Goal: Task Accomplishment & Management: Manage account settings

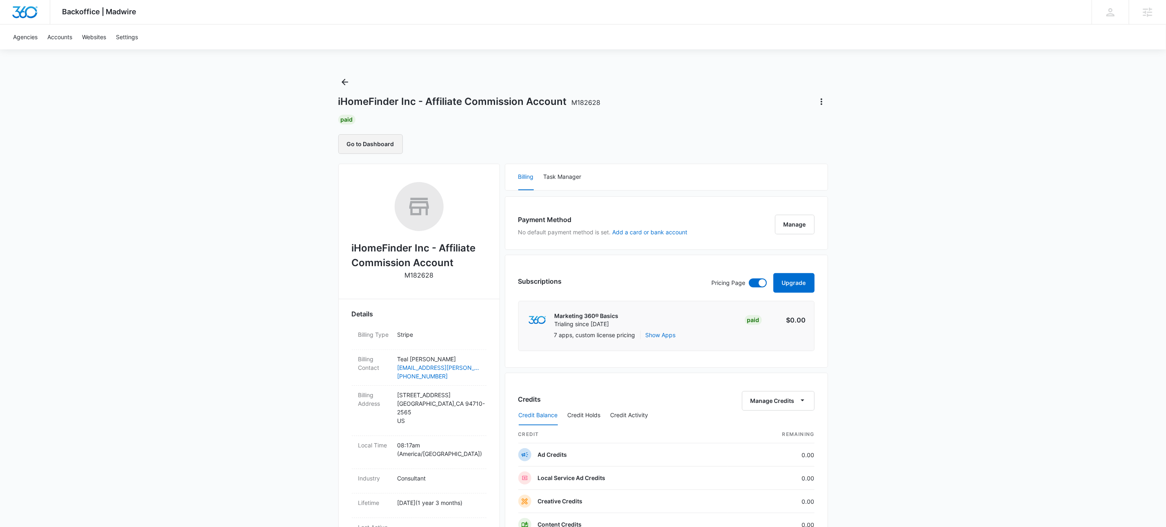
click at [386, 144] on button "Go to Dashboard" at bounding box center [370, 144] width 64 height 20
click at [423, 275] on p "M182628" at bounding box center [418, 275] width 29 height 10
copy p "M182628"
click at [345, 84] on icon "Back" at bounding box center [345, 82] width 10 height 10
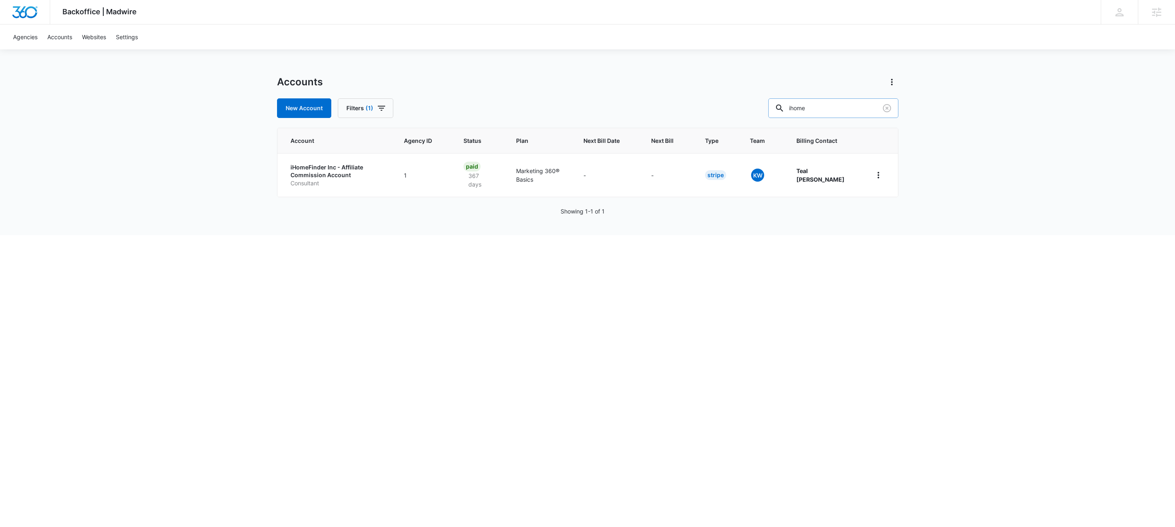
click at [831, 110] on input "ihome" at bounding box center [833, 108] width 130 height 20
paste input "M66879"
type input "M66879"
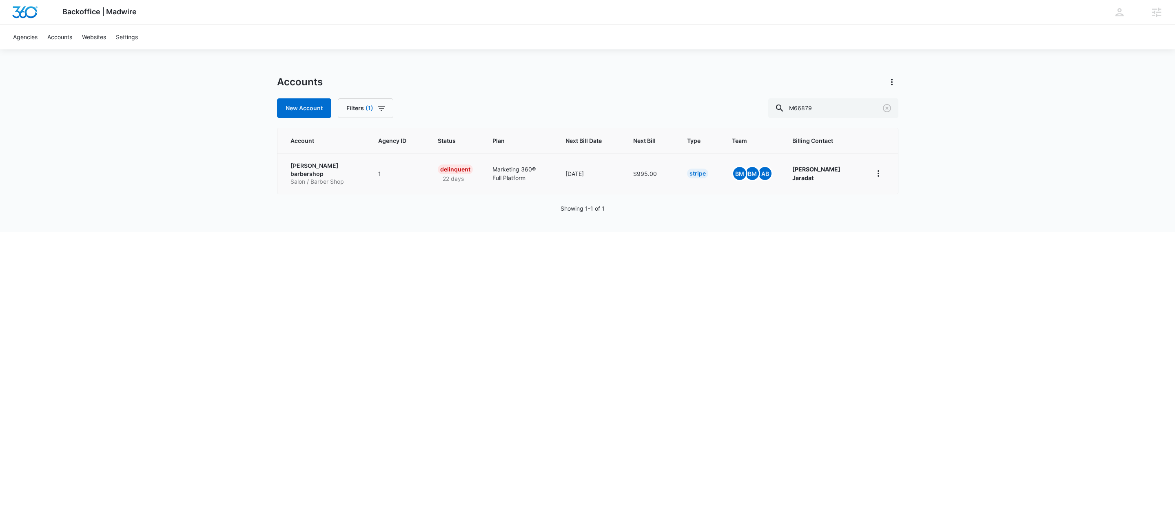
click at [341, 169] on p "[PERSON_NAME] barbershop" at bounding box center [325, 170] width 69 height 16
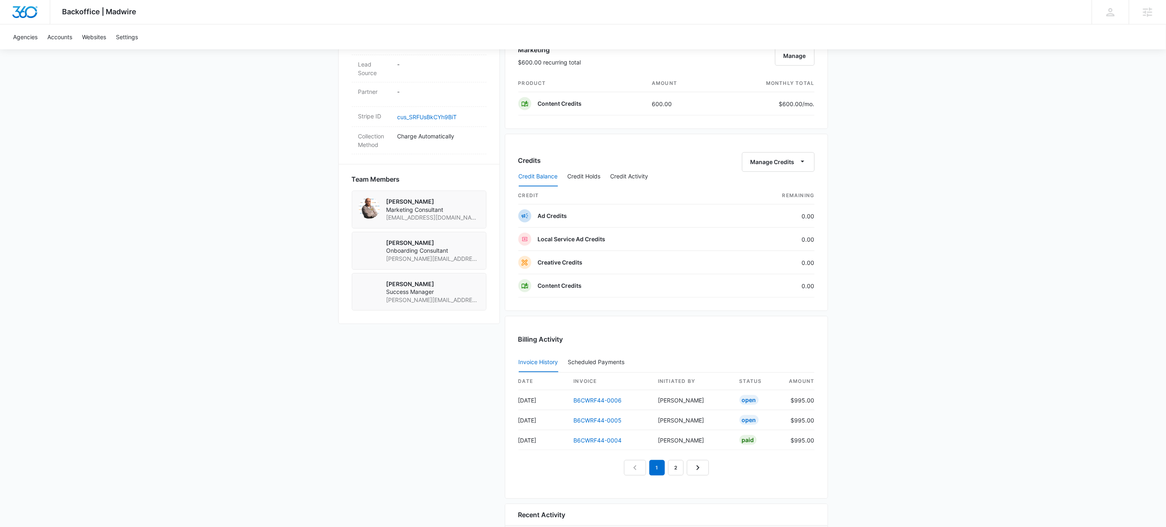
scroll to position [578, 0]
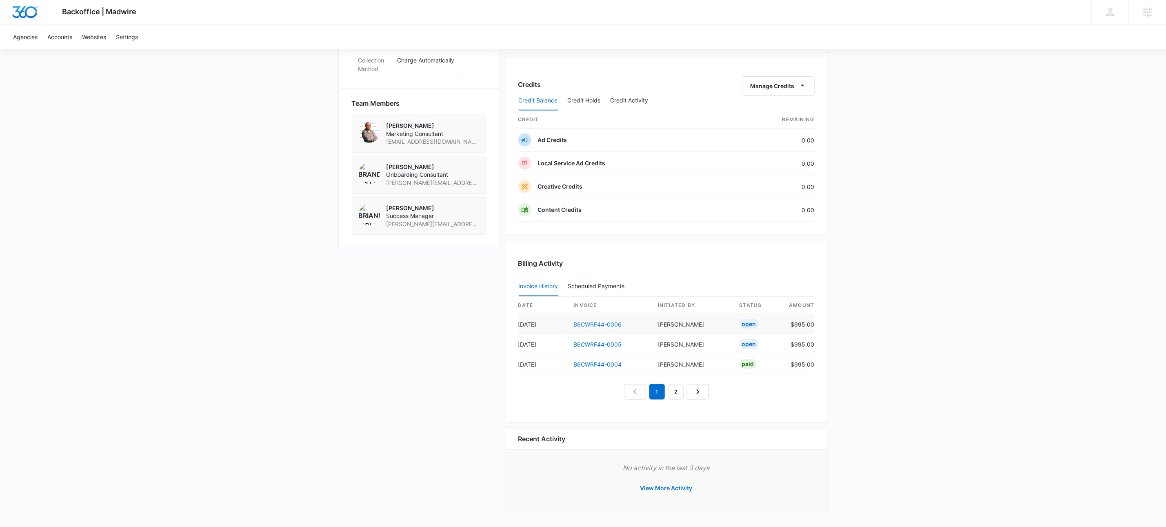
click at [588, 321] on link "B6CWRF44-0006" at bounding box center [598, 324] width 48 height 7
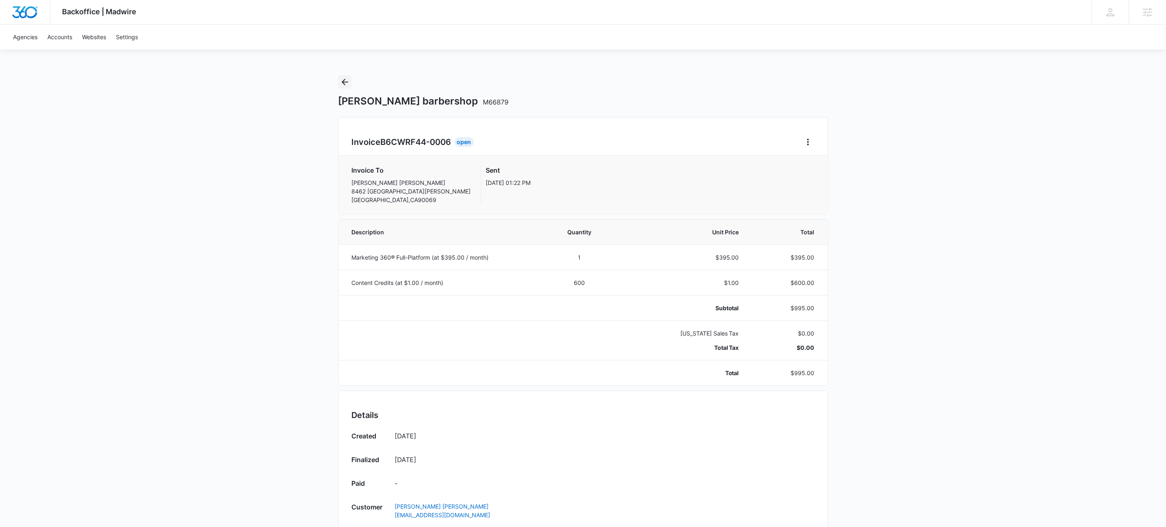
click at [347, 86] on icon "Back" at bounding box center [345, 82] width 10 height 10
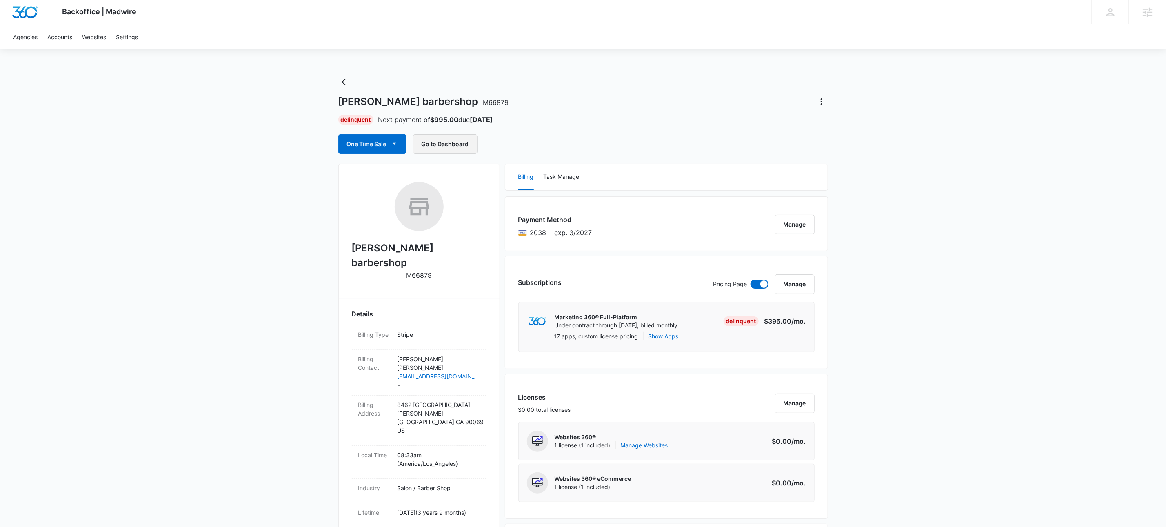
click at [442, 145] on button "Go to Dashboard" at bounding box center [445, 144] width 64 height 20
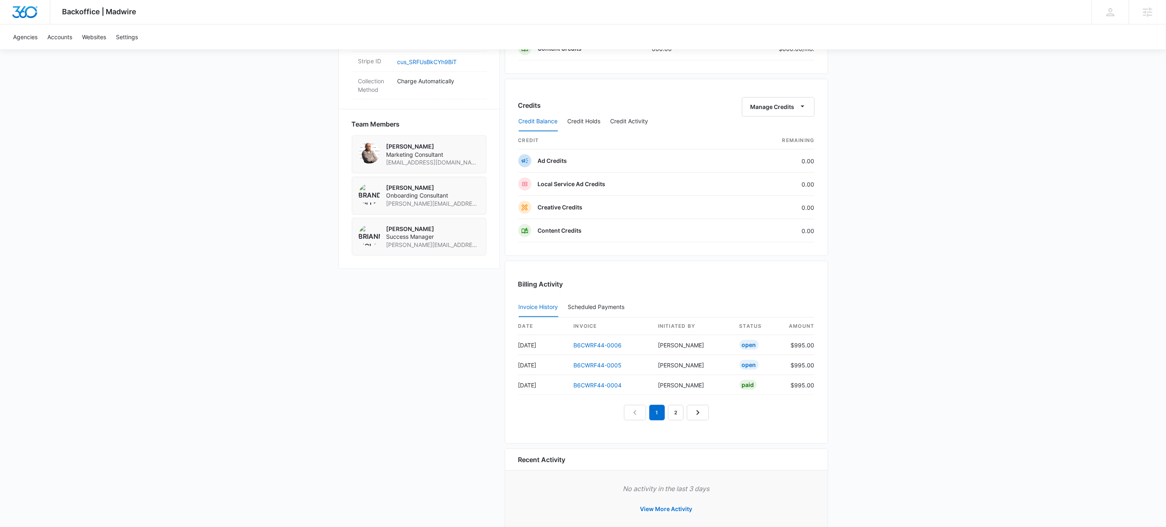
scroll to position [578, 0]
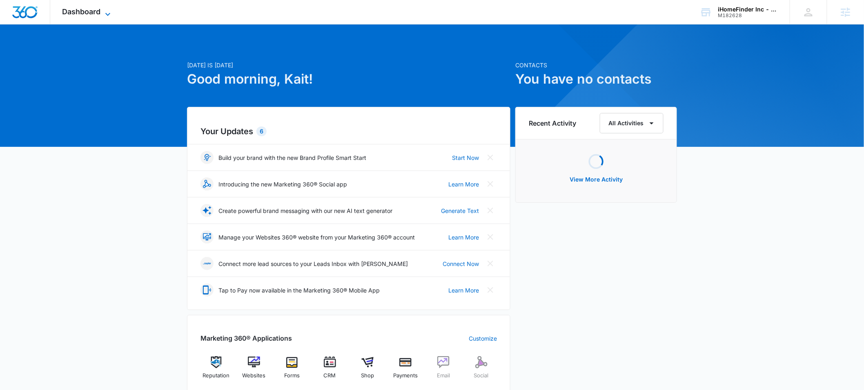
click at [109, 15] on icon at bounding box center [108, 14] width 10 height 10
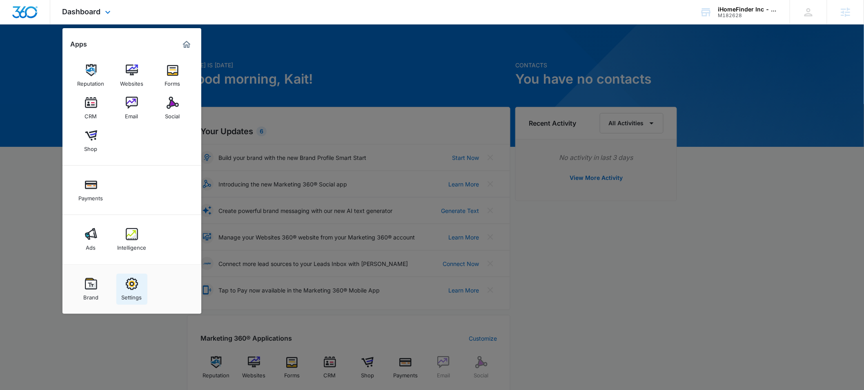
click at [131, 287] on img at bounding box center [132, 284] width 12 height 12
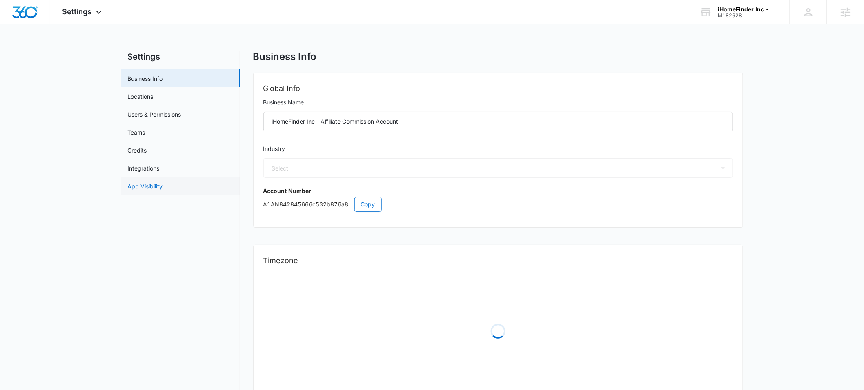
select select "US"
select select "America/Denver"
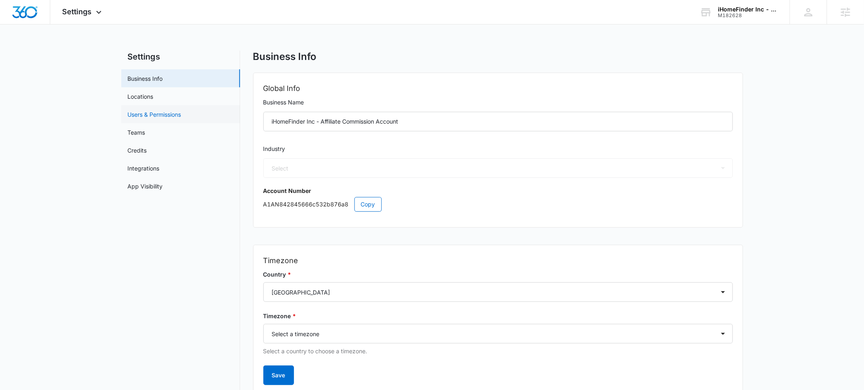
select select "32"
click at [160, 115] on link "Users & Permissions" at bounding box center [154, 114] width 53 height 9
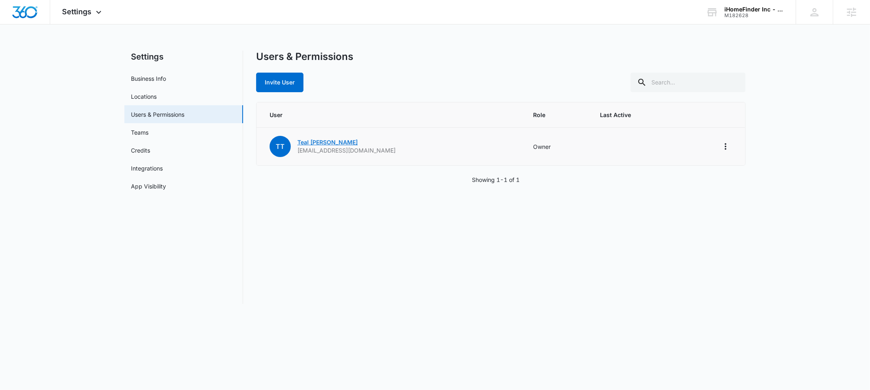
click at [333, 143] on link "Teal Tuckness" at bounding box center [327, 142] width 60 height 7
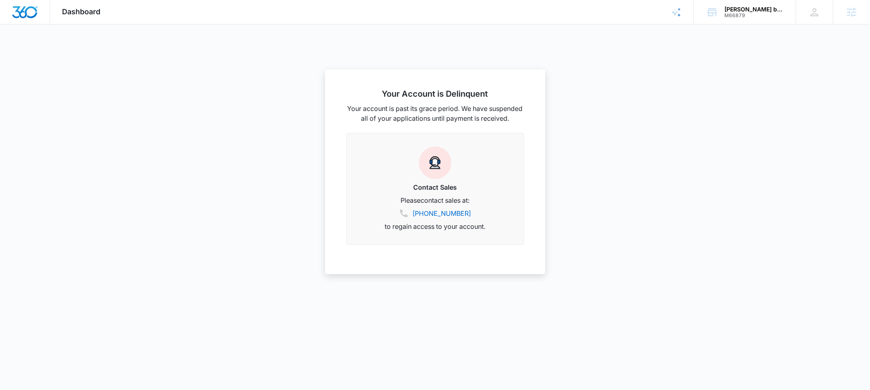
click at [87, 12] on span "Dashboard" at bounding box center [81, 11] width 38 height 9
click at [93, 9] on span "Dashboard" at bounding box center [81, 11] width 38 height 9
click at [91, 13] on span "Dashboard" at bounding box center [81, 11] width 38 height 9
